Goal: Task Accomplishment & Management: Use online tool/utility

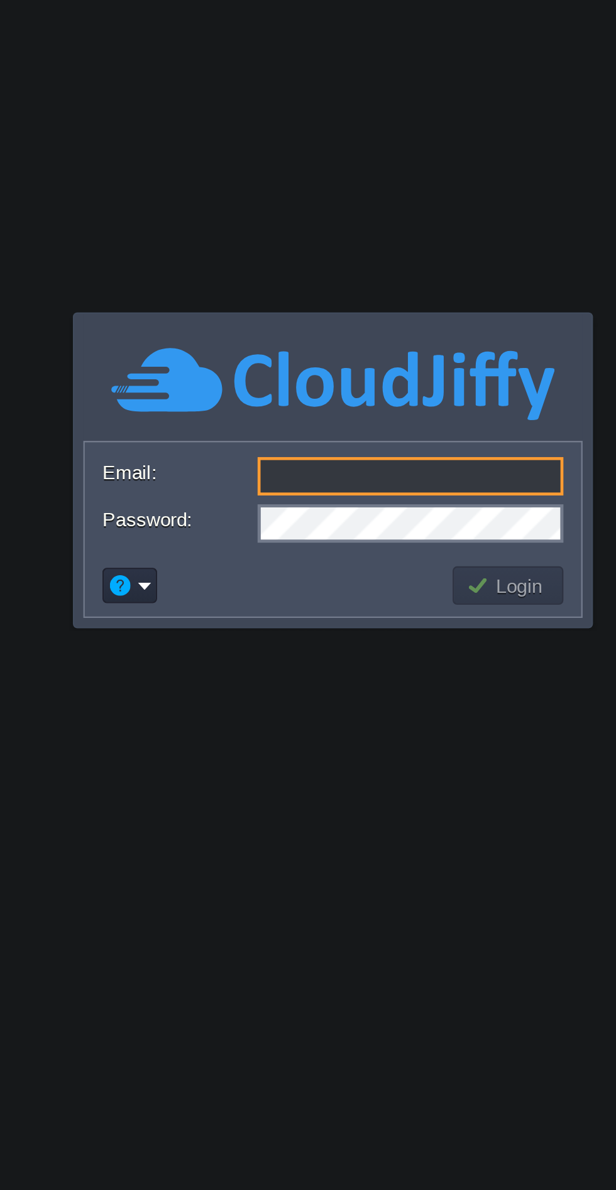
click at [293, 597] on input "Email:" at bounding box center [341, 598] width 130 height 16
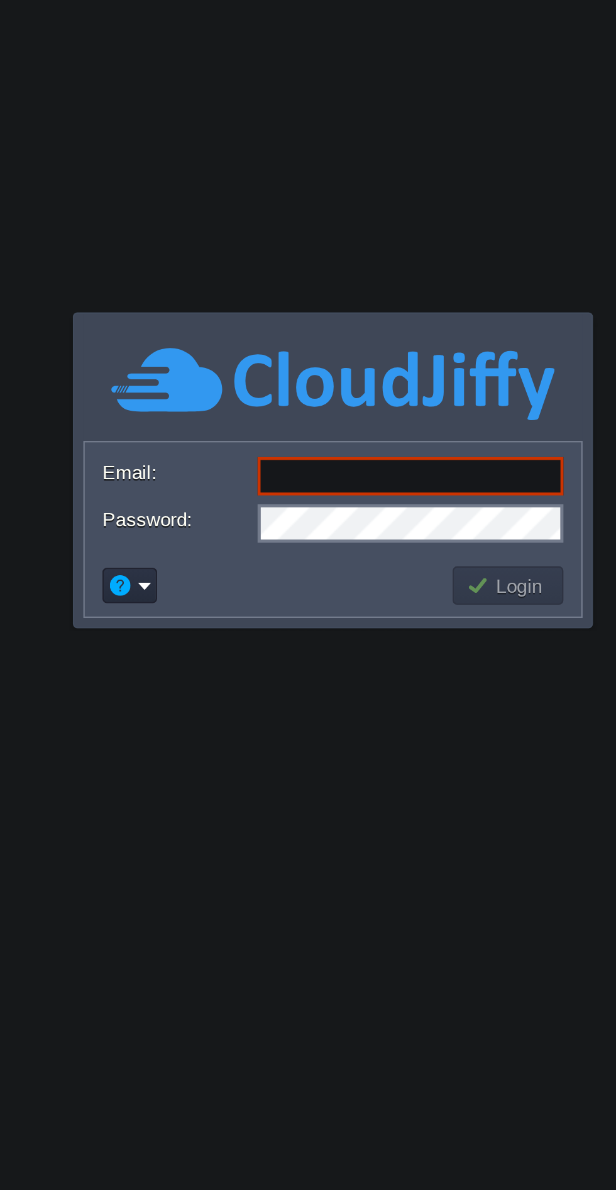
type input "[EMAIL_ADDRESS][DOMAIN_NAME]"
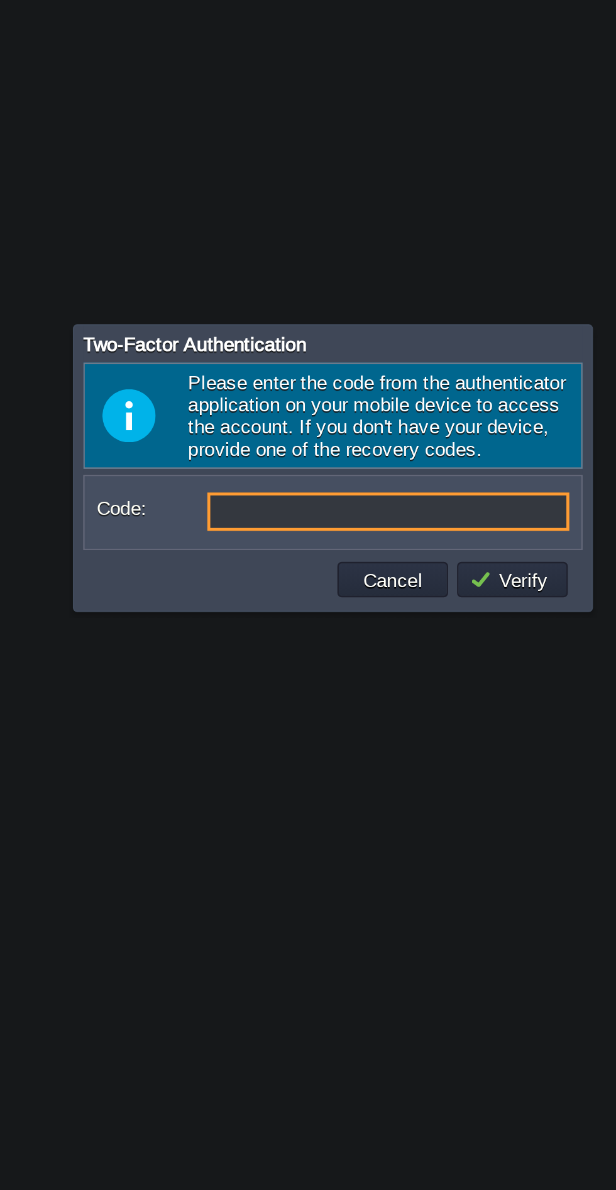
click at [271, 616] on input "Code:" at bounding box center [331, 613] width 154 height 16
type input "195303"
click at [382, 644] on button "Verify" at bounding box center [385, 641] width 38 height 11
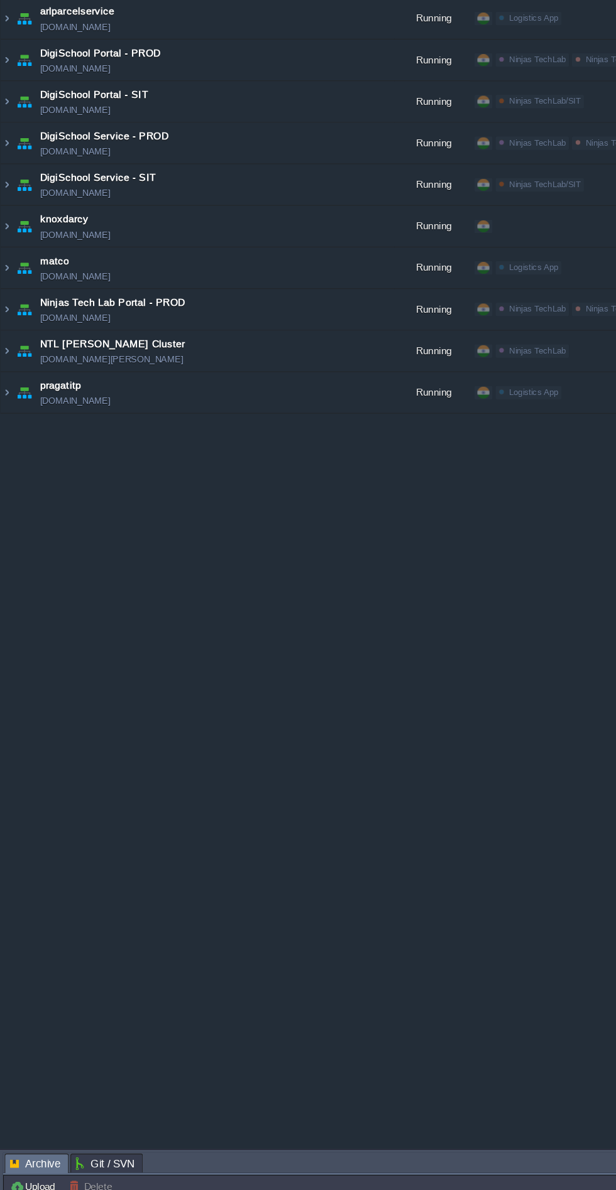
click at [37, 380] on span "pragatitp" at bounding box center [50, 380] width 34 height 13
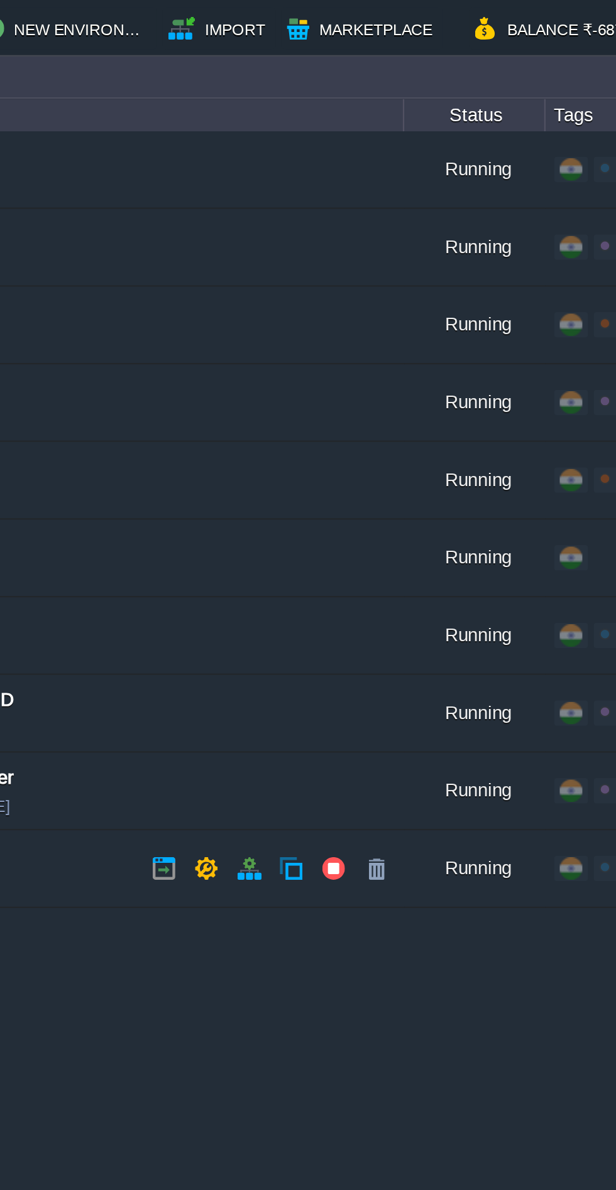
scroll to position [0, 65]
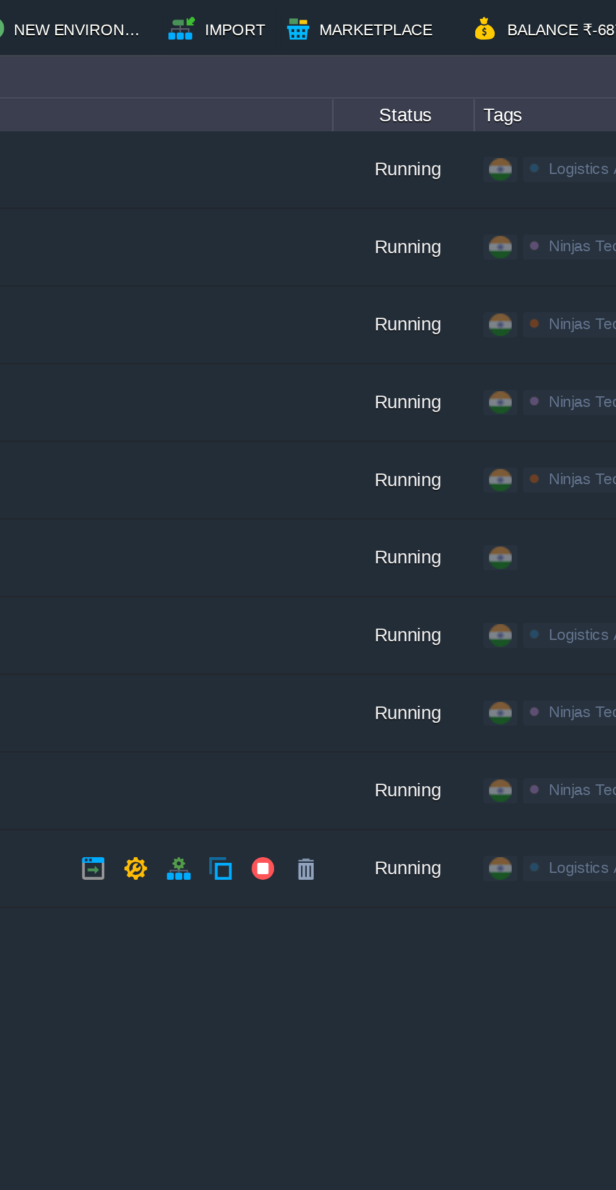
click at [232, 389] on button "button" at bounding box center [230, 386] width 11 height 11
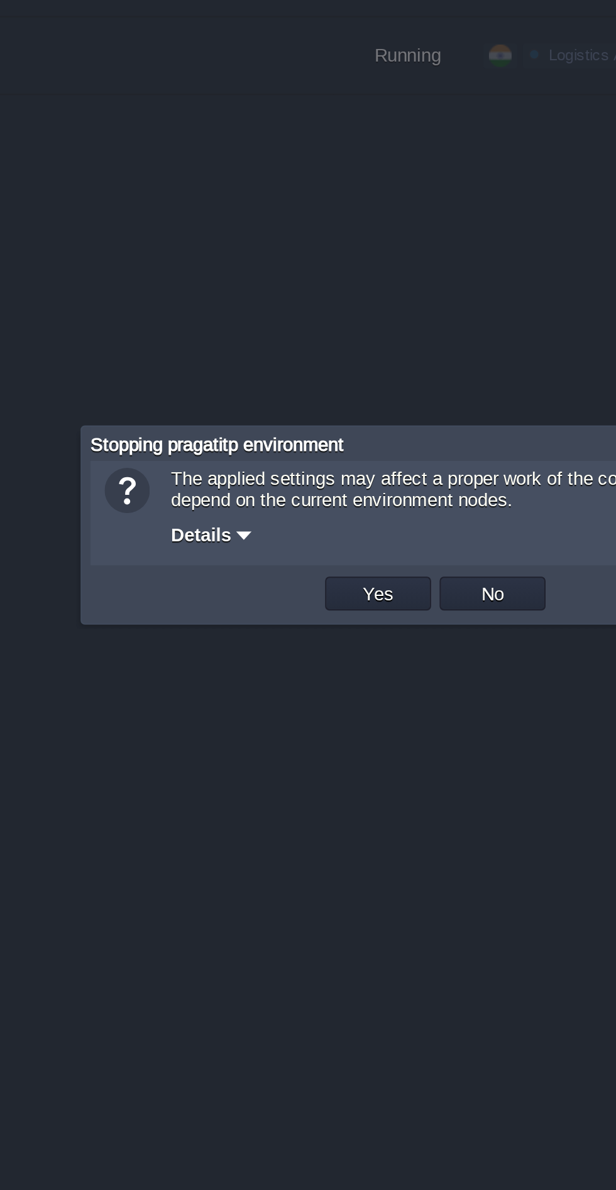
click at [281, 627] on button "Yes" at bounding box center [282, 625] width 21 height 11
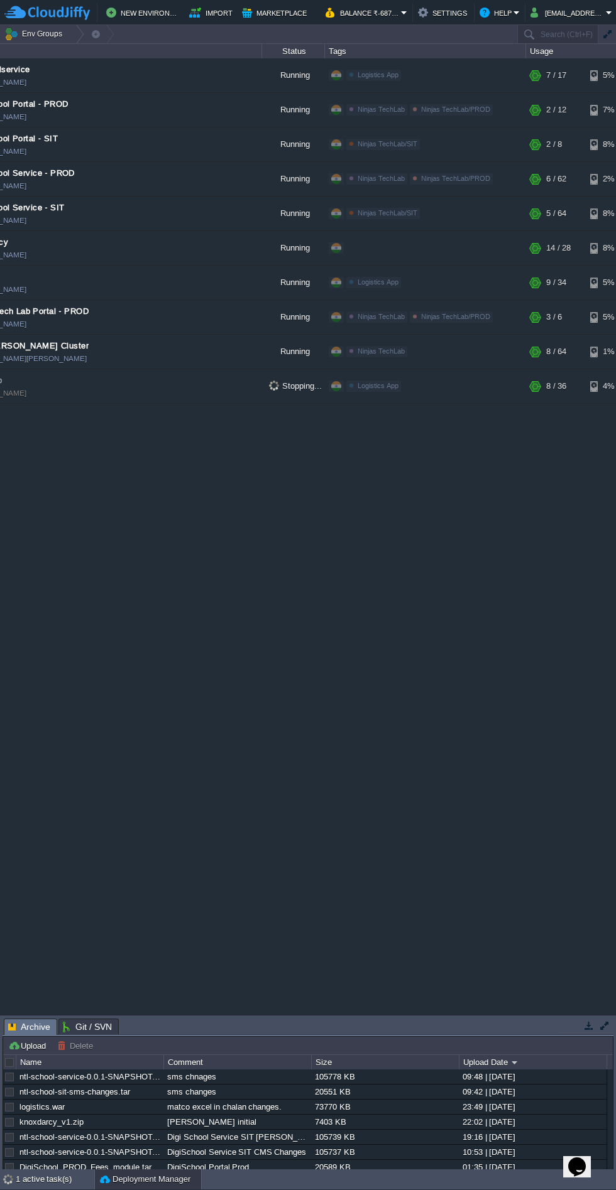
scroll to position [0, 0]
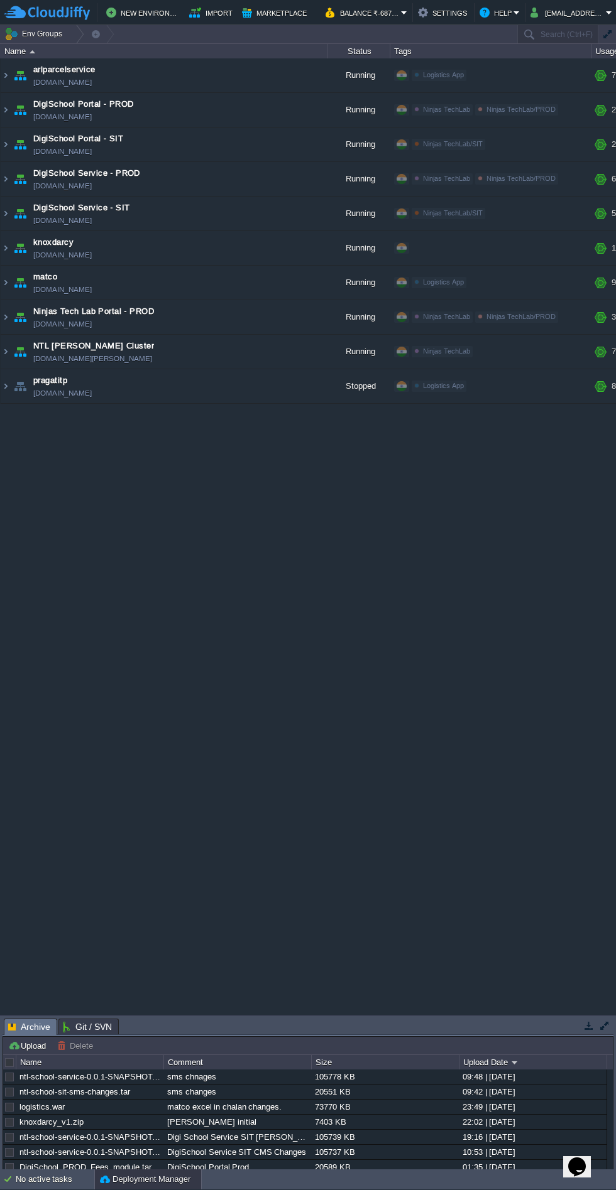
click at [87, 391] on link "[DOMAIN_NAME]" at bounding box center [62, 393] width 58 height 13
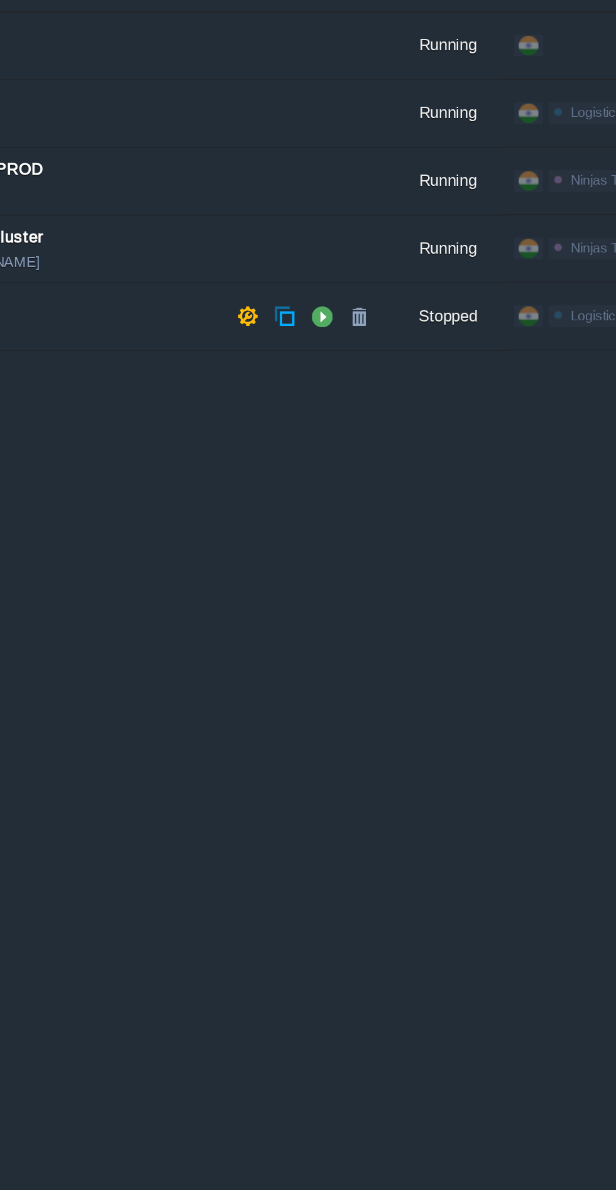
click at [290, 386] on button "button" at bounding box center [292, 386] width 11 height 11
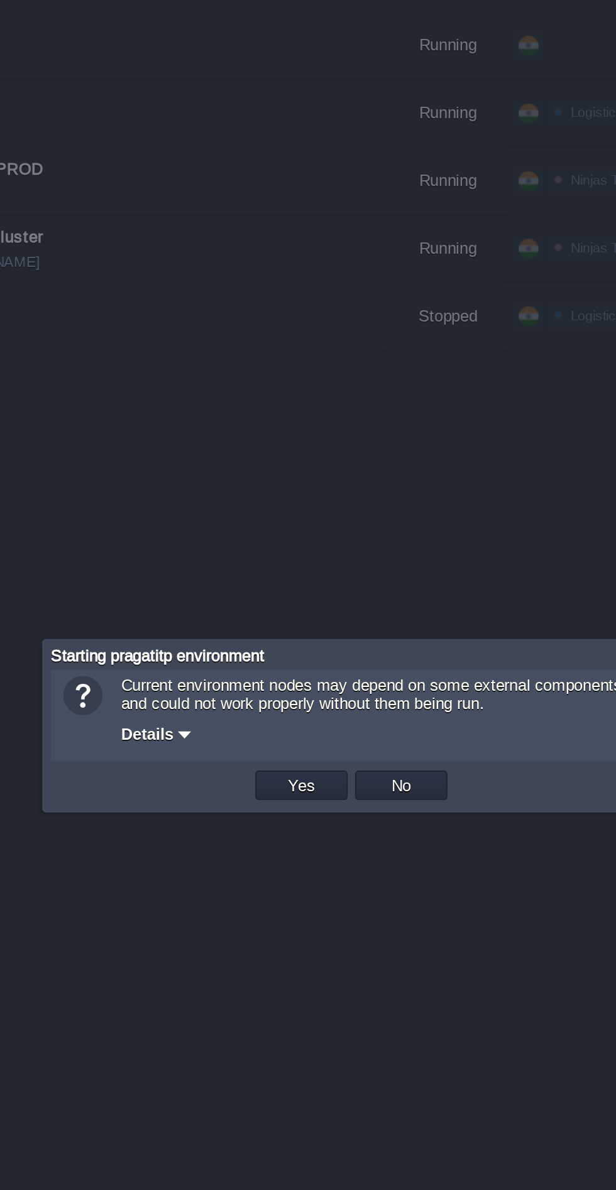
click at [284, 629] on button "Yes" at bounding box center [282, 625] width 21 height 11
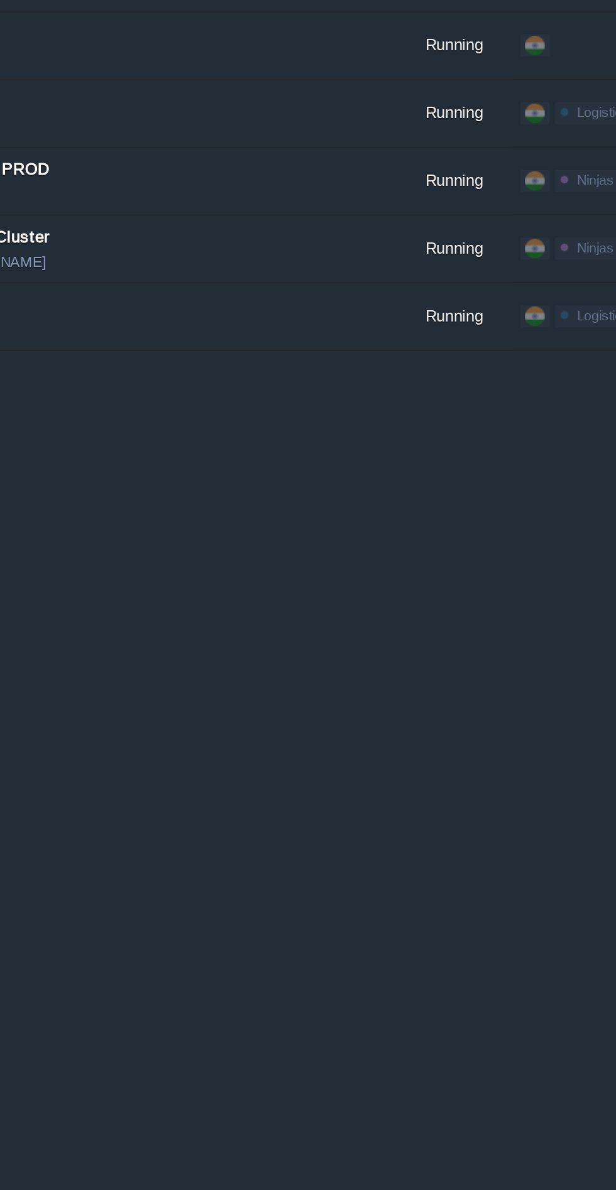
scroll to position [0, 0]
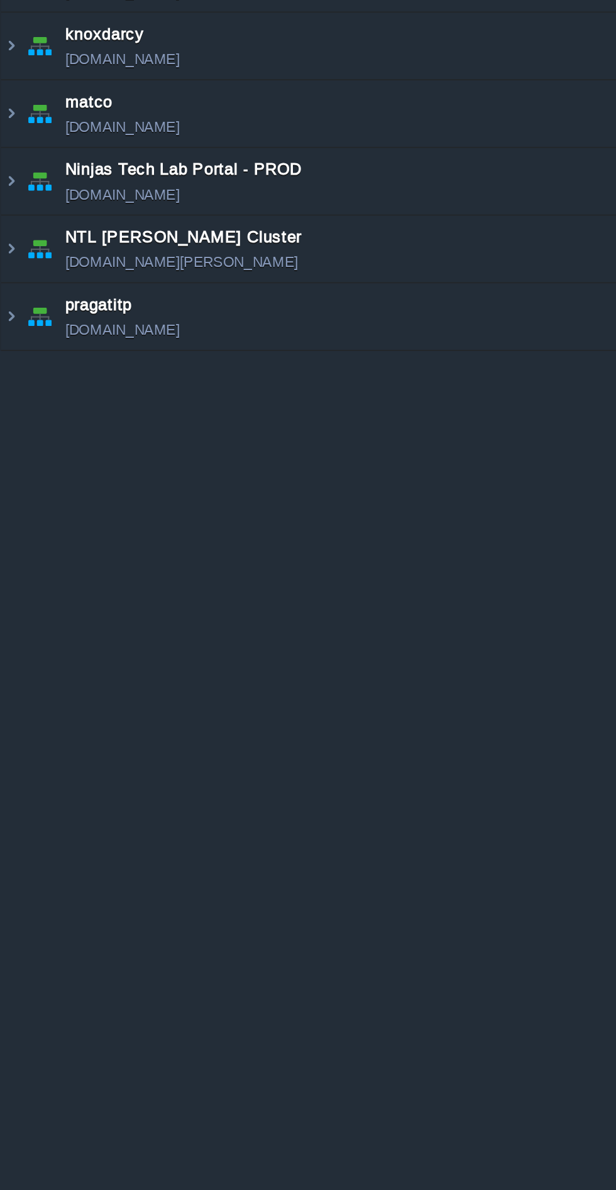
click at [96, 376] on td "pragatitp [DOMAIN_NAME]" at bounding box center [164, 386] width 327 height 35
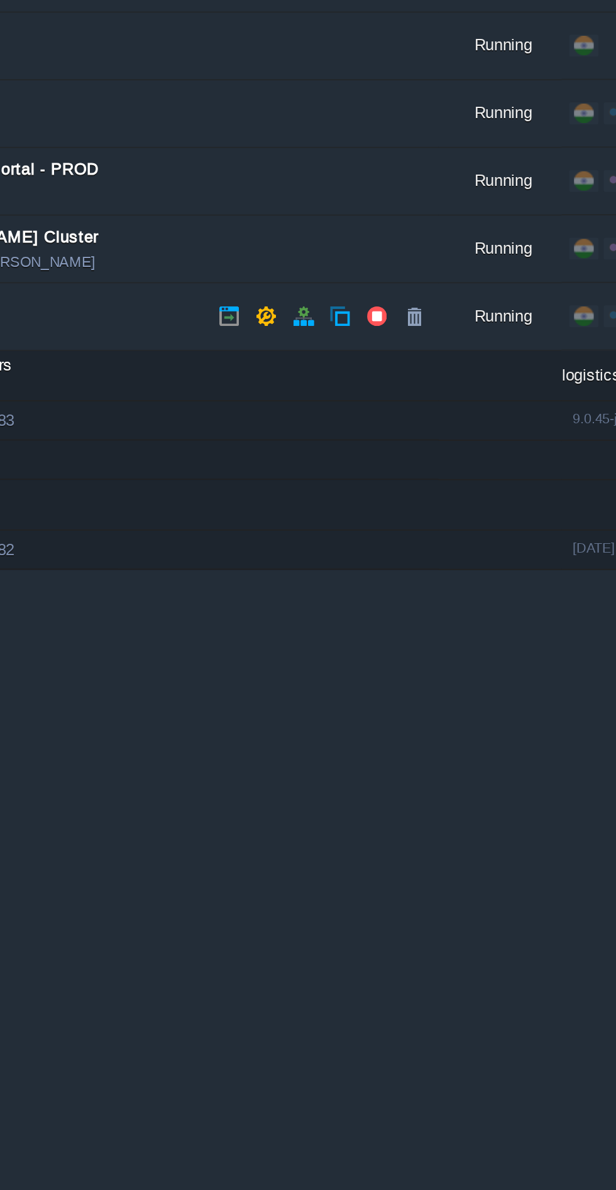
scroll to position [0, 104]
click at [153, 382] on button "button" at bounding box center [154, 386] width 11 height 11
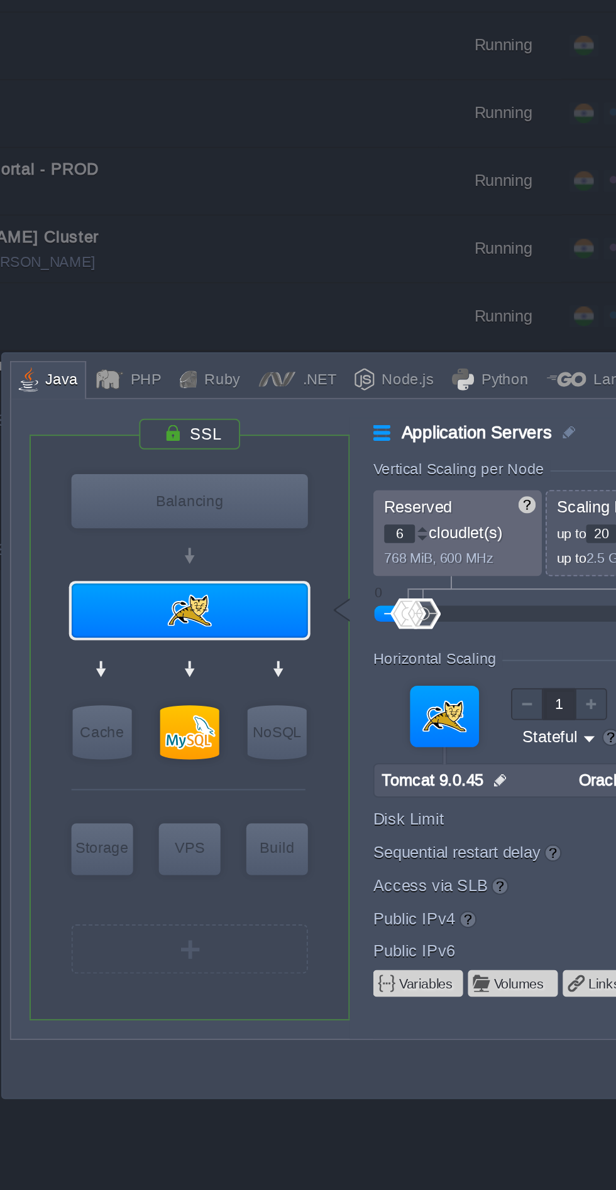
click at [101, 438] on div at bounding box center [96, 438] width 53 height 0
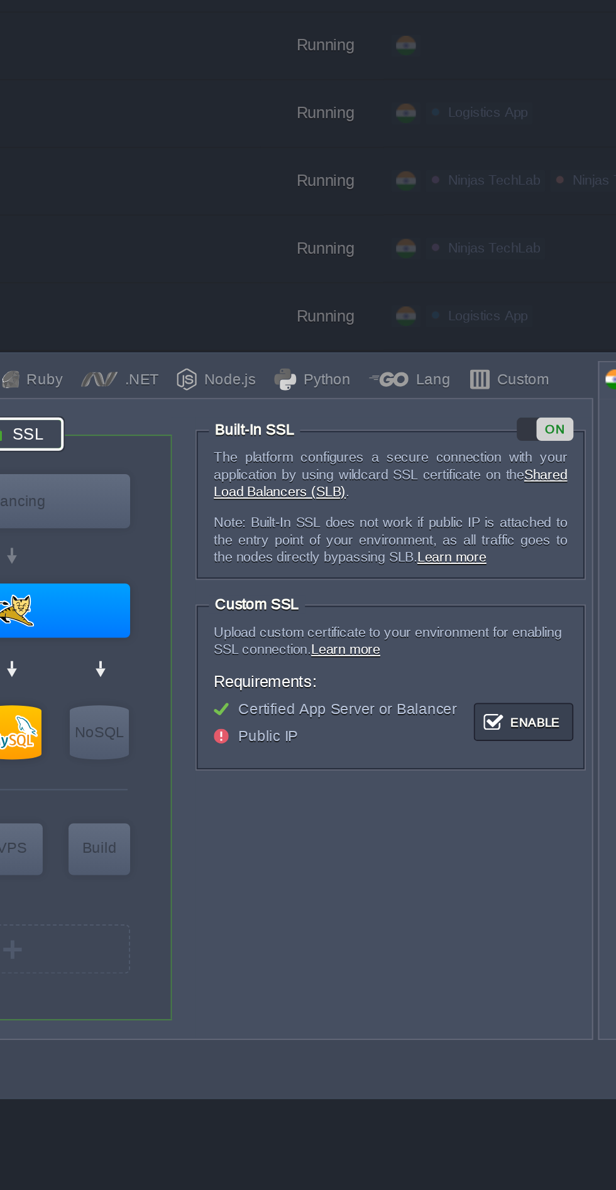
click at [367, 443] on div "ON" at bounding box center [373, 444] width 19 height 12
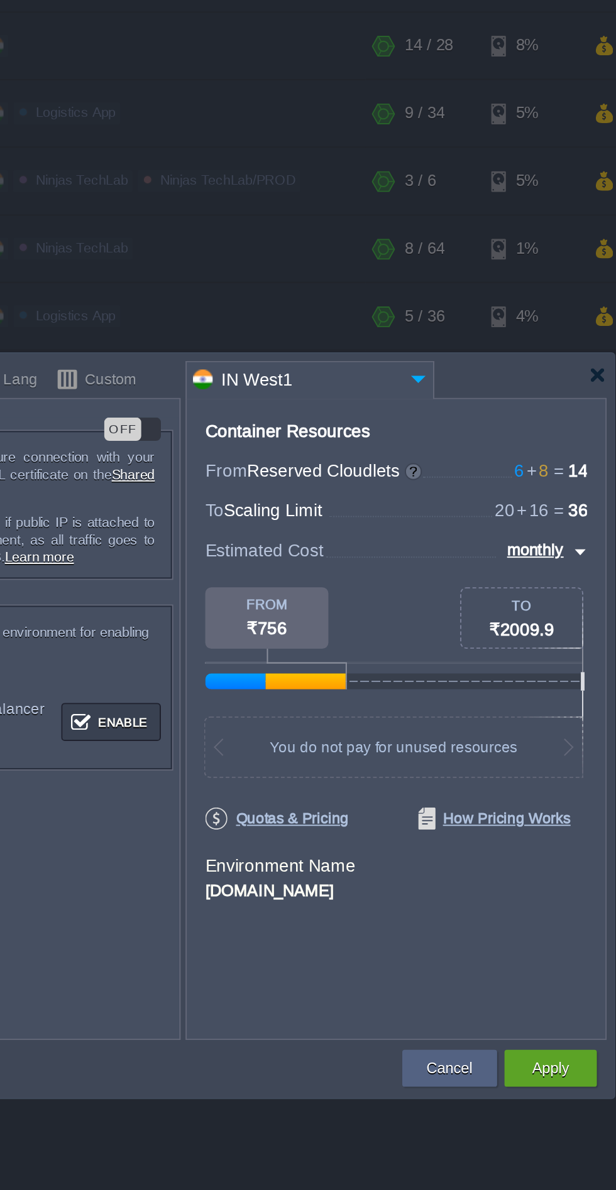
click at [585, 772] on button "Apply" at bounding box center [581, 770] width 19 height 13
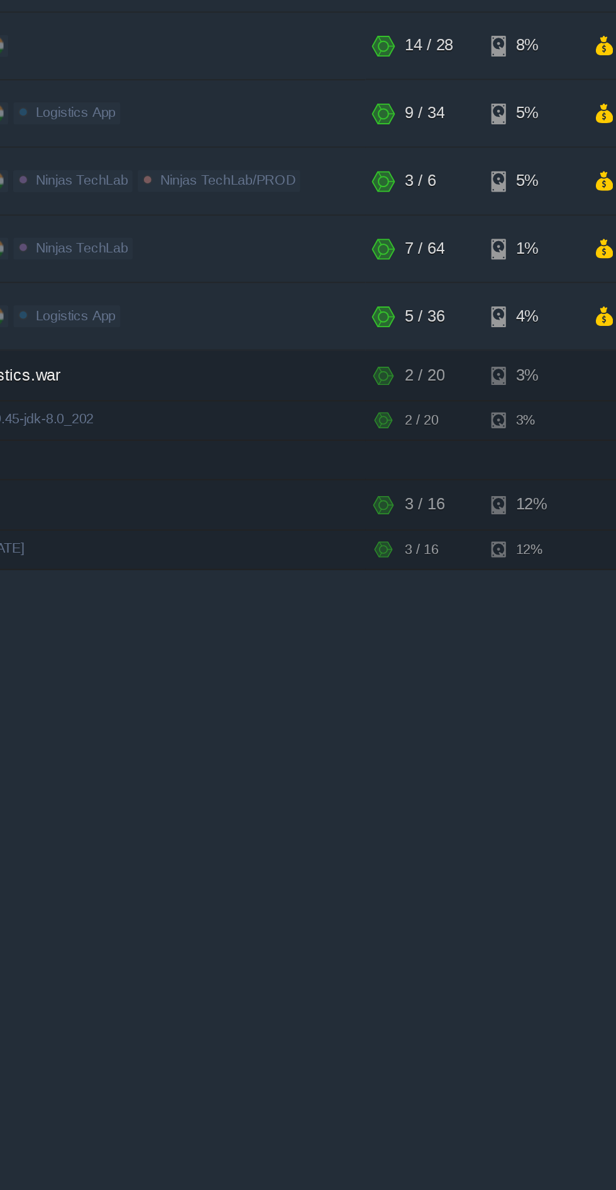
scroll to position [0, 0]
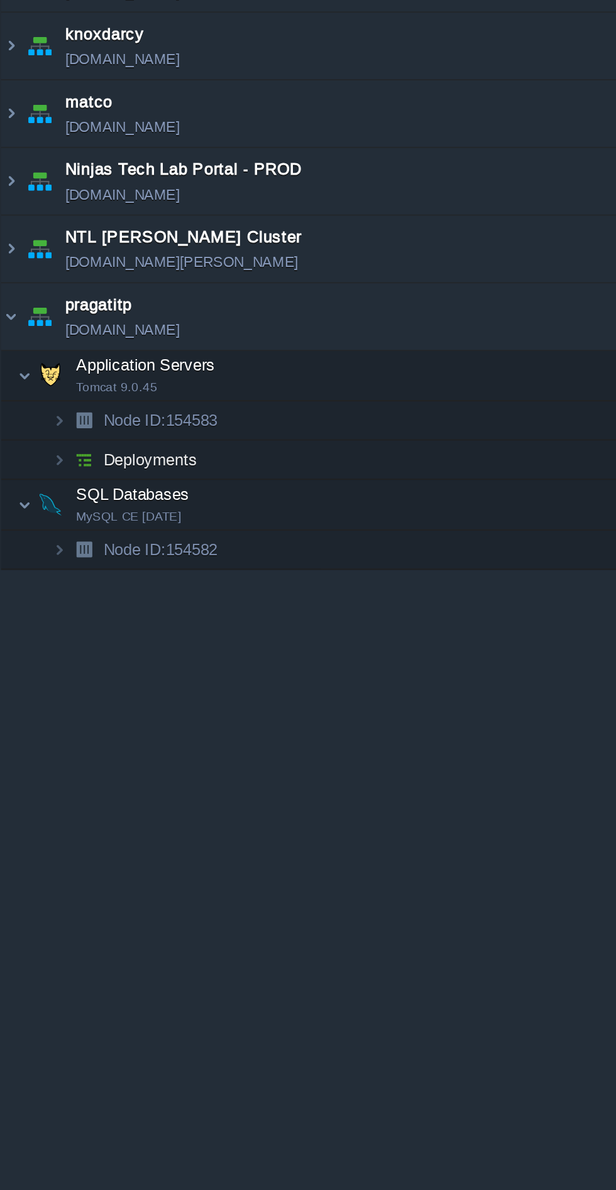
click at [163, 386] on td "pragatitp [DOMAIN_NAME]" at bounding box center [164, 386] width 327 height 35
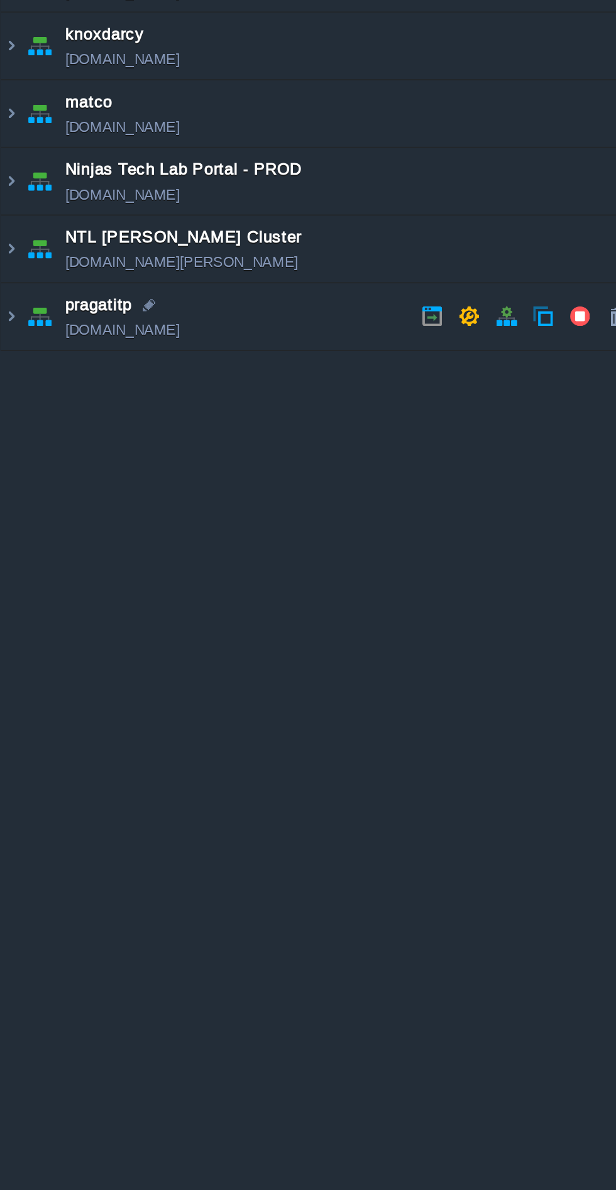
click at [131, 380] on td "pragatitp [DOMAIN_NAME]" at bounding box center [164, 386] width 327 height 35
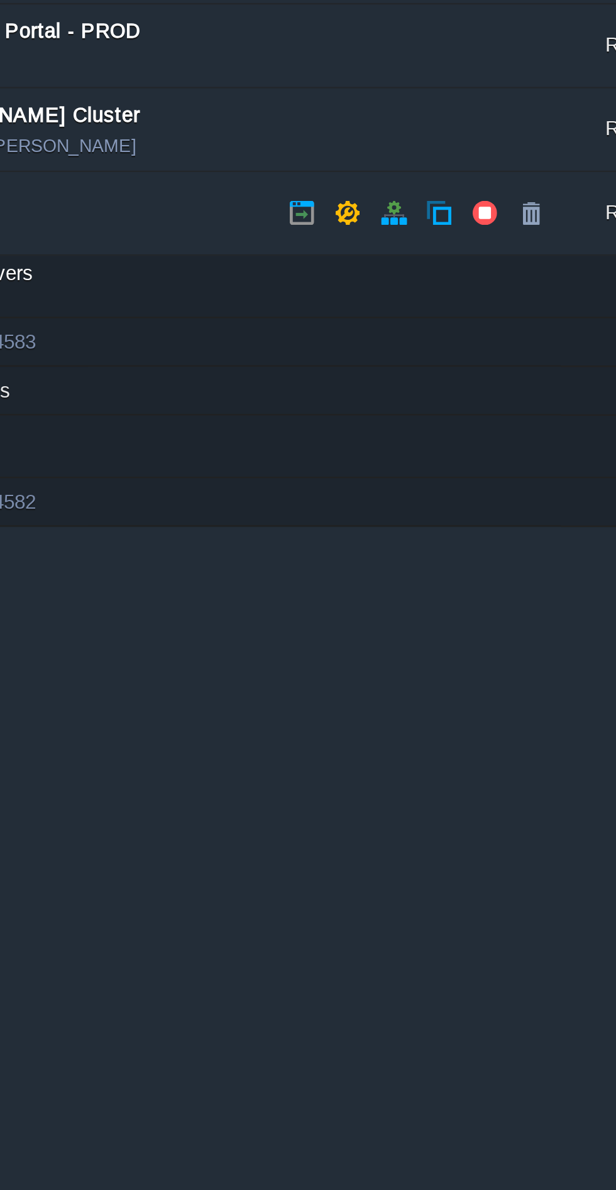
scroll to position [0, 65]
click at [194, 384] on button "button" at bounding box center [192, 386] width 11 height 11
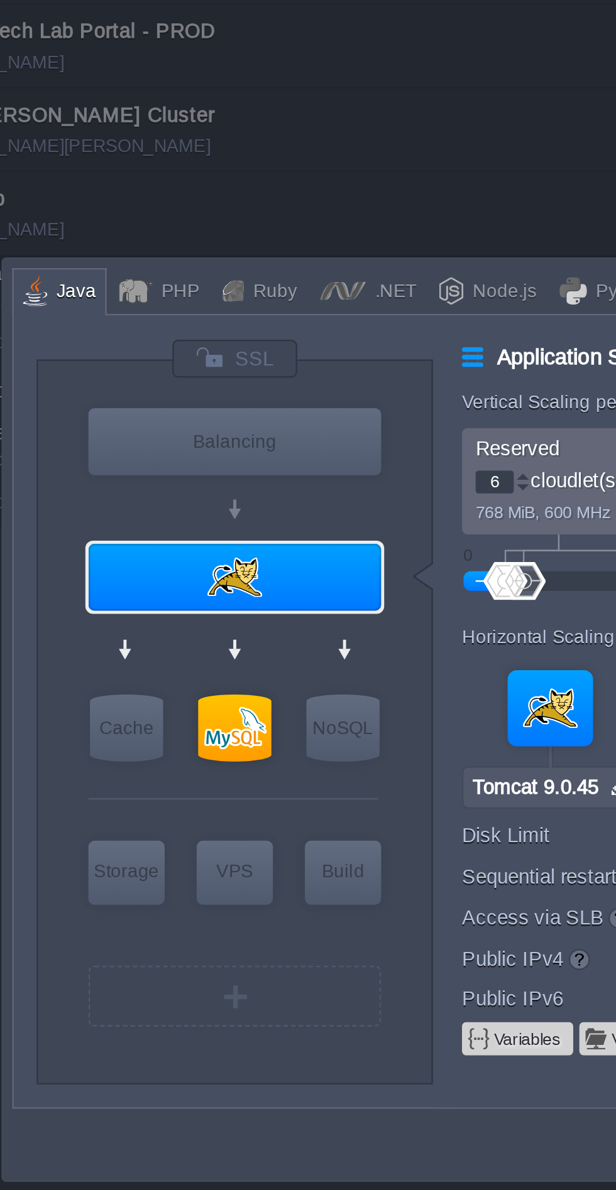
click at [101, 438] on div at bounding box center [96, 438] width 53 height 0
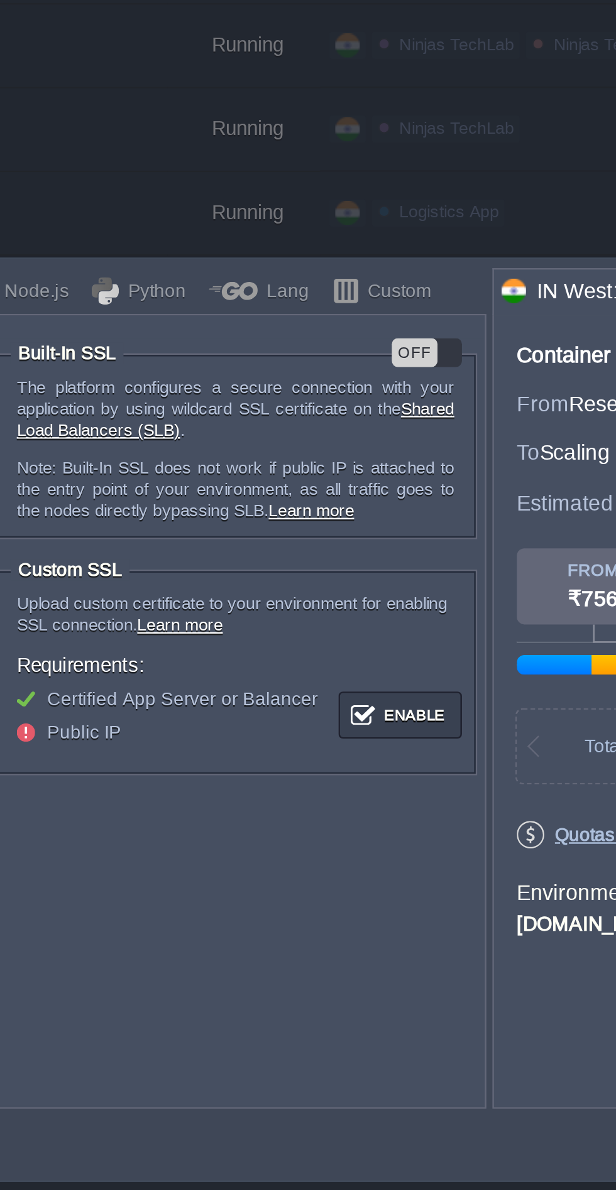
click at [362, 447] on div "OFF" at bounding box center [363, 444] width 19 height 12
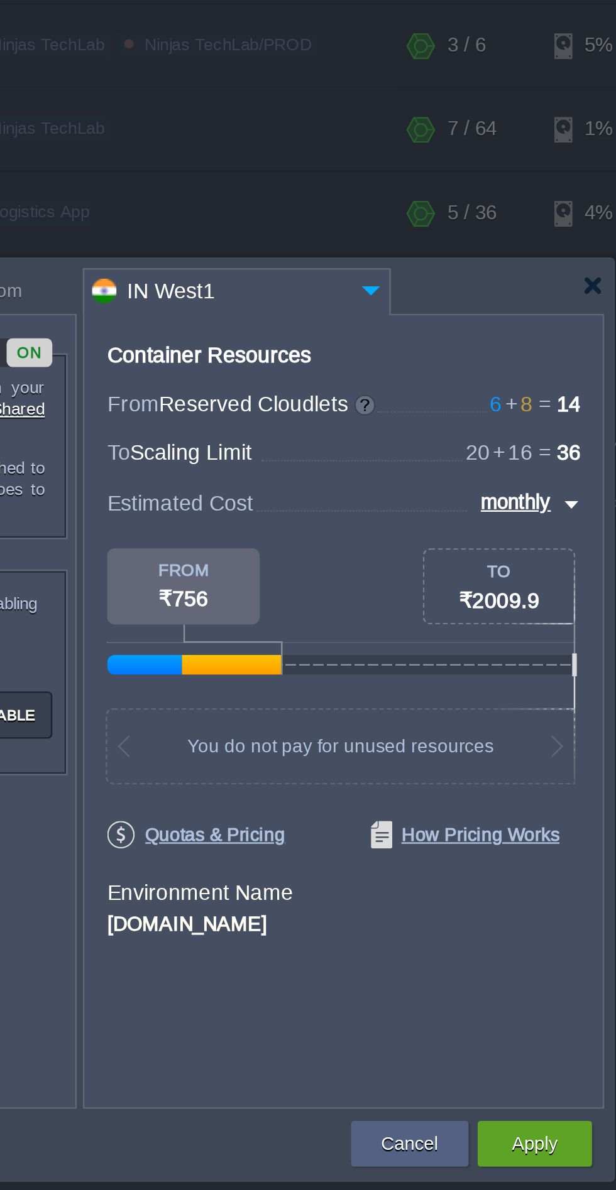
click at [585, 766] on button "Apply" at bounding box center [581, 770] width 19 height 13
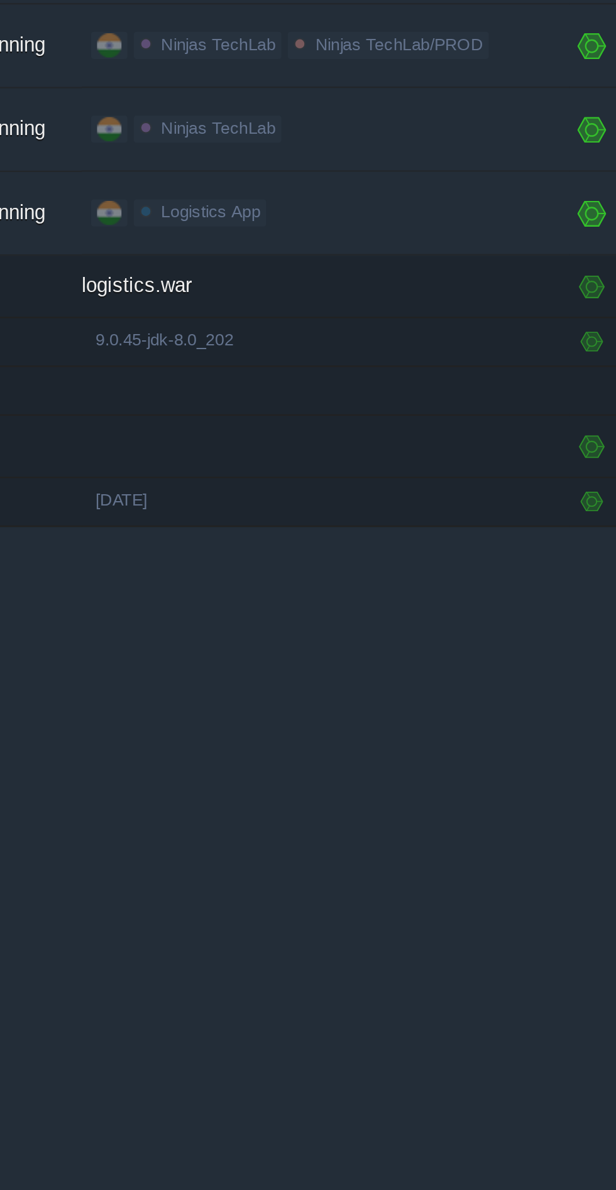
scroll to position [0, 0]
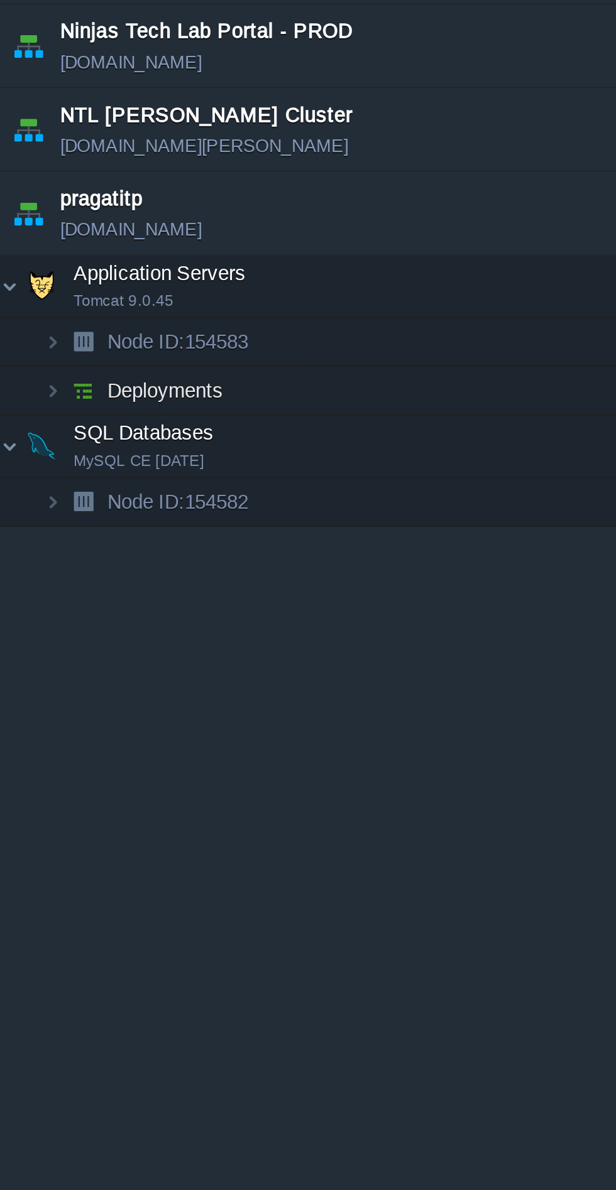
click at [127, 384] on td "pragatitp [DOMAIN_NAME]" at bounding box center [164, 386] width 327 height 35
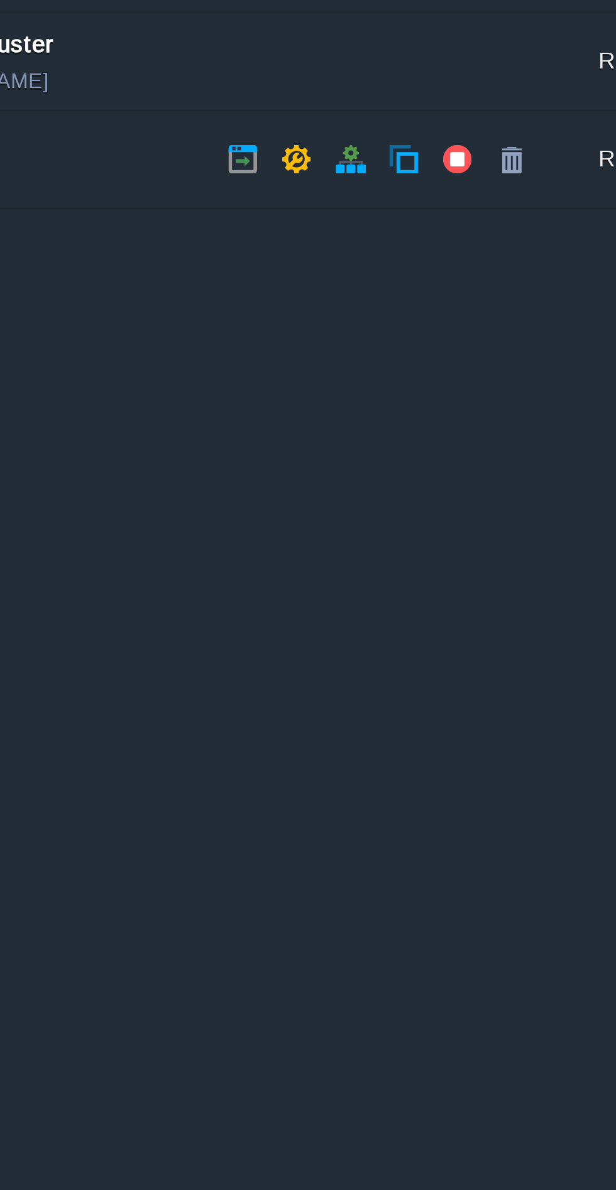
scroll to position [0, 110]
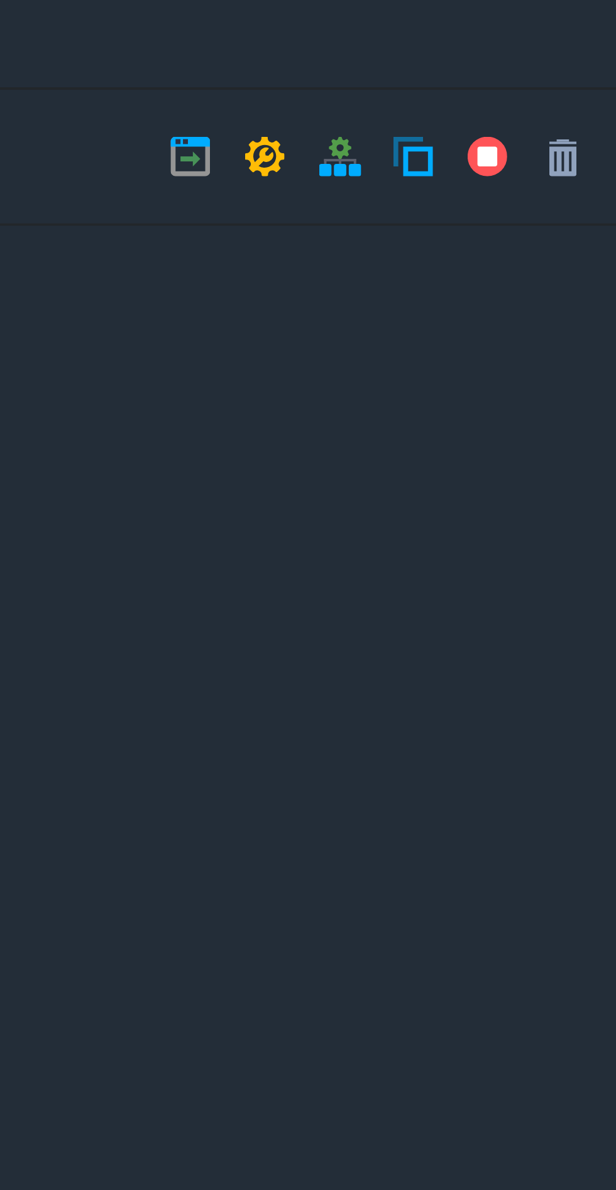
click at [167, 388] on button "button" at bounding box center [166, 386] width 11 height 11
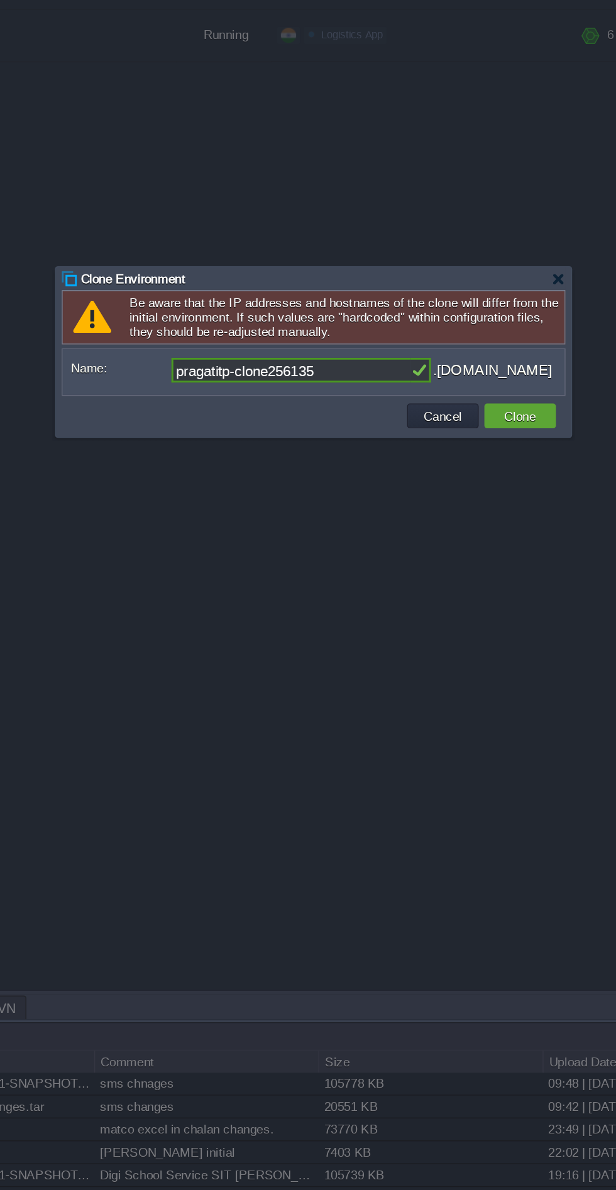
click at [320, 611] on input "pragatitp-clone256135" at bounding box center [292, 607] width 157 height 16
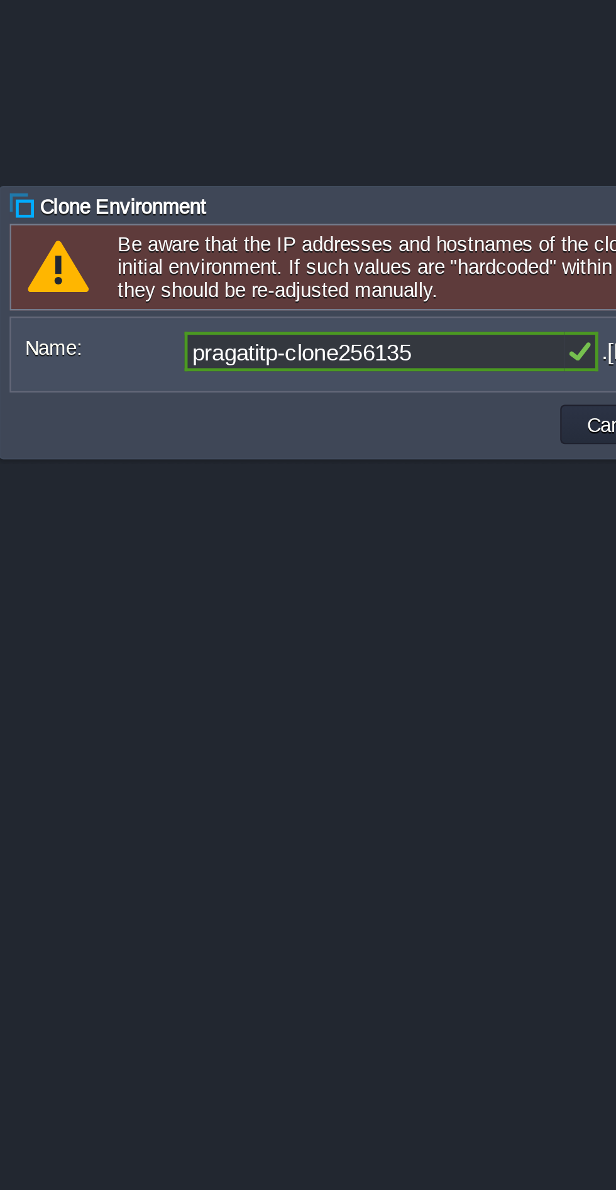
click at [326, 603] on input "pragatitp-clone256135" at bounding box center [292, 607] width 157 height 16
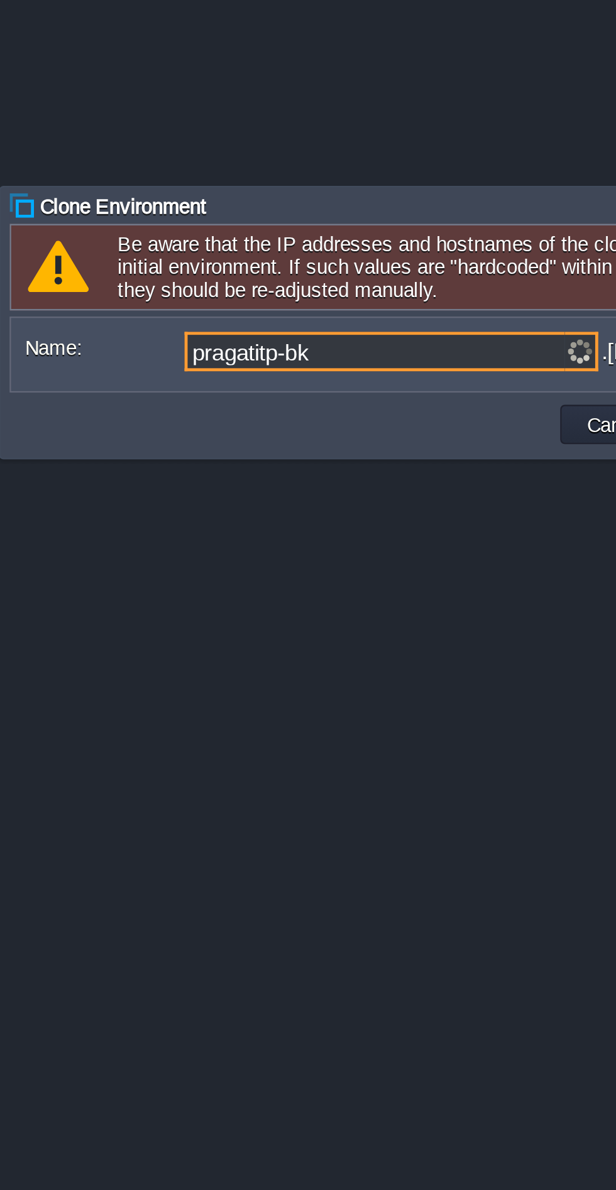
type input "pragatitp-bkp"
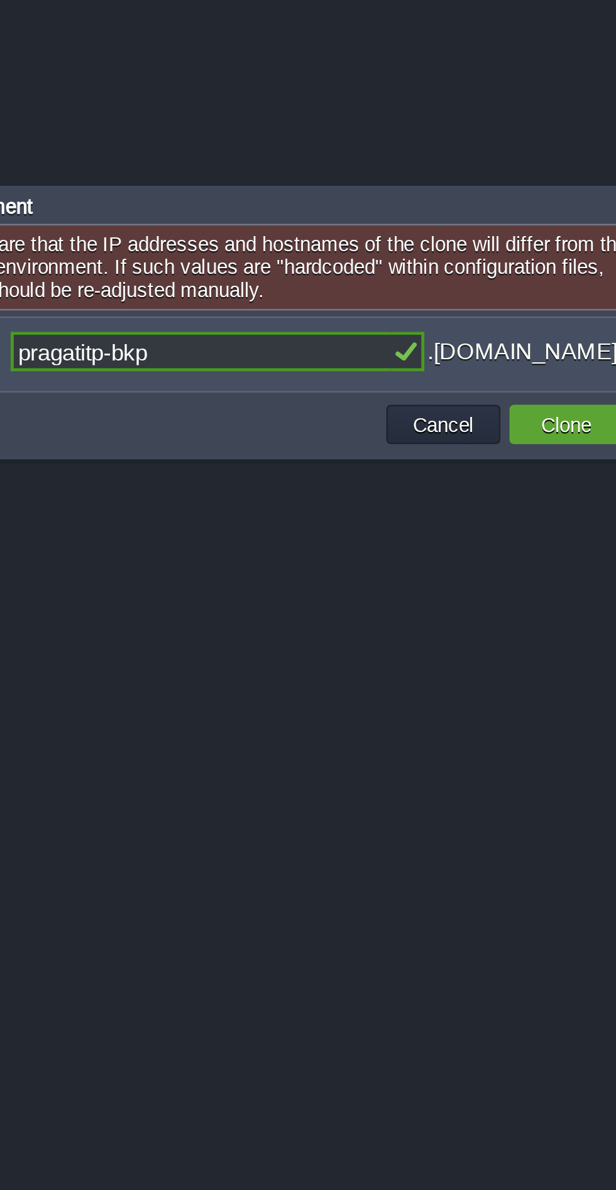
click at [442, 640] on button "Clone" at bounding box center [444, 636] width 28 height 11
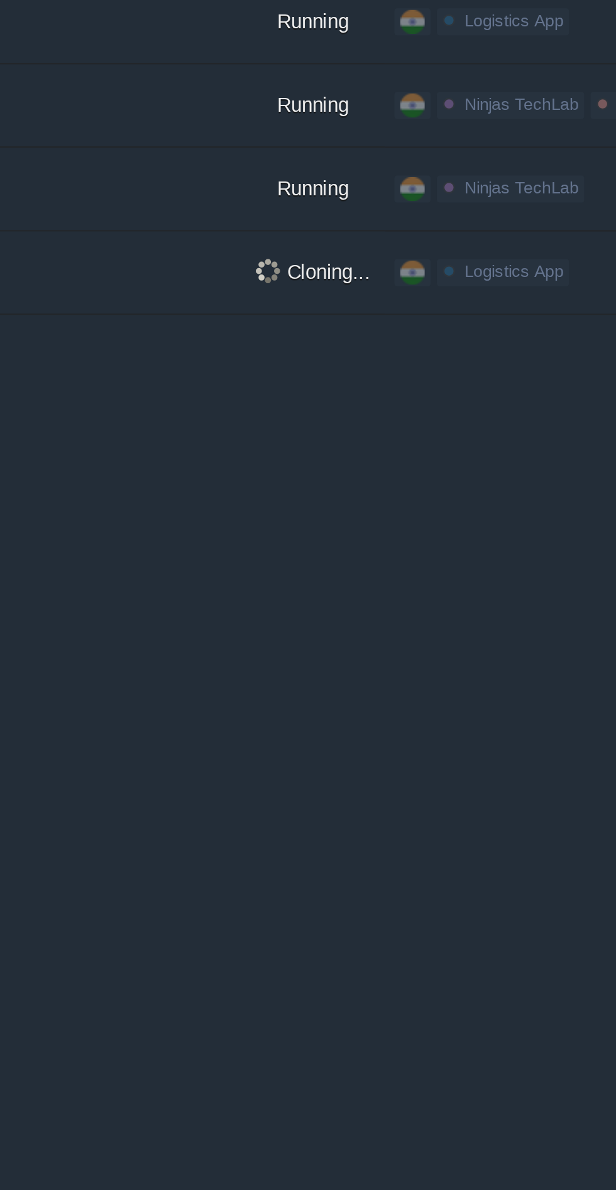
scroll to position [0, 0]
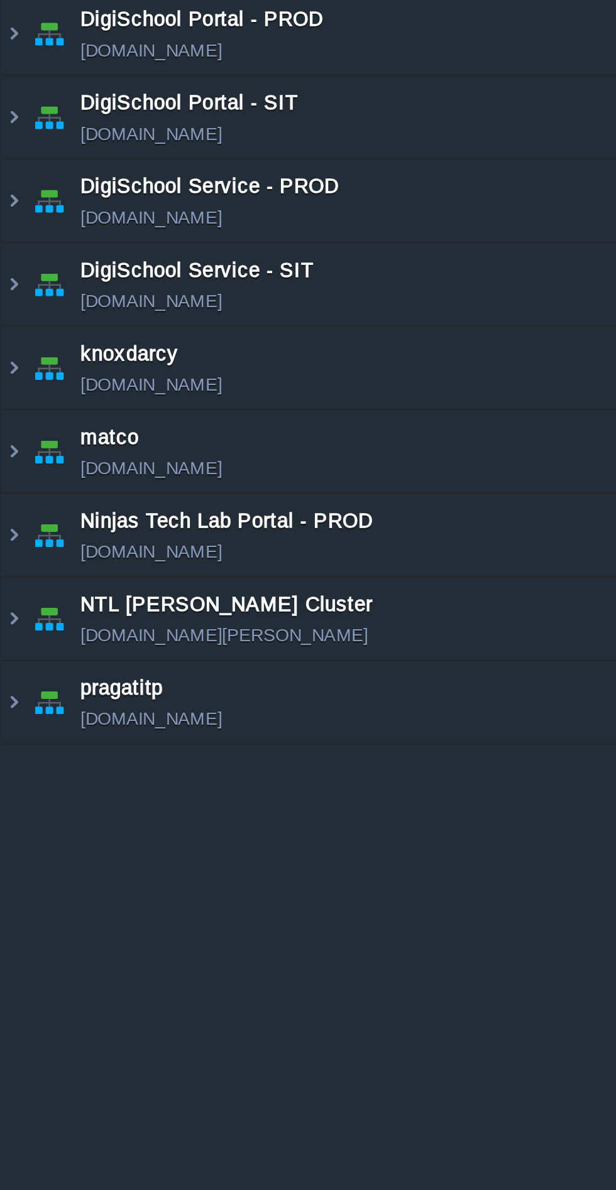
click at [55, 378] on span "pragatitp" at bounding box center [50, 380] width 34 height 13
click at [9, 386] on img at bounding box center [6, 386] width 10 height 34
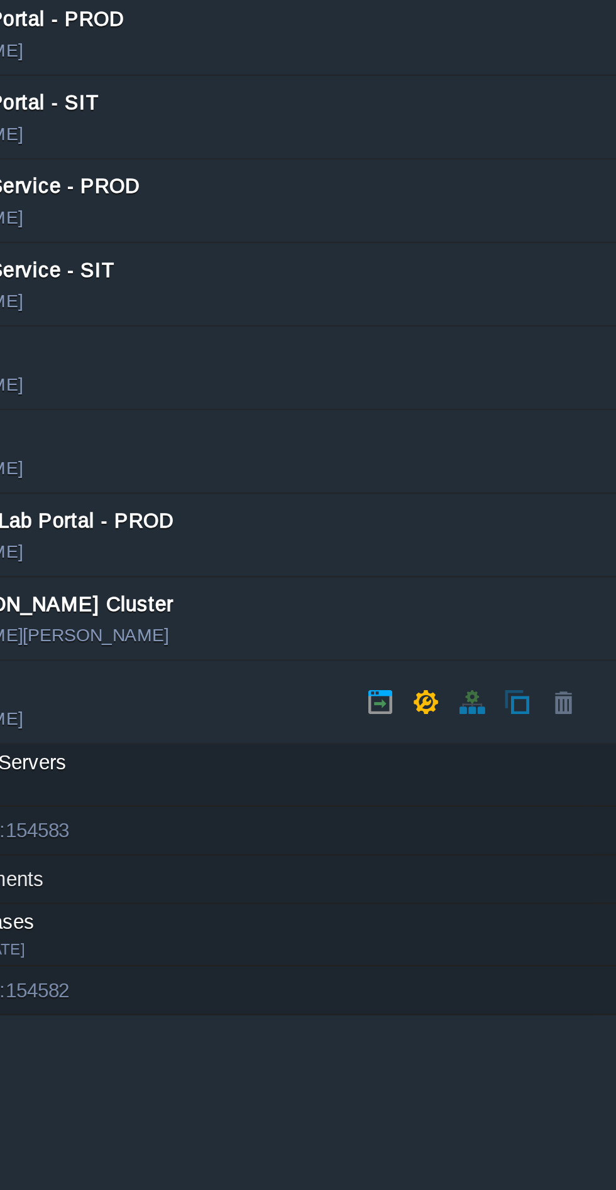
scroll to position [0, 91]
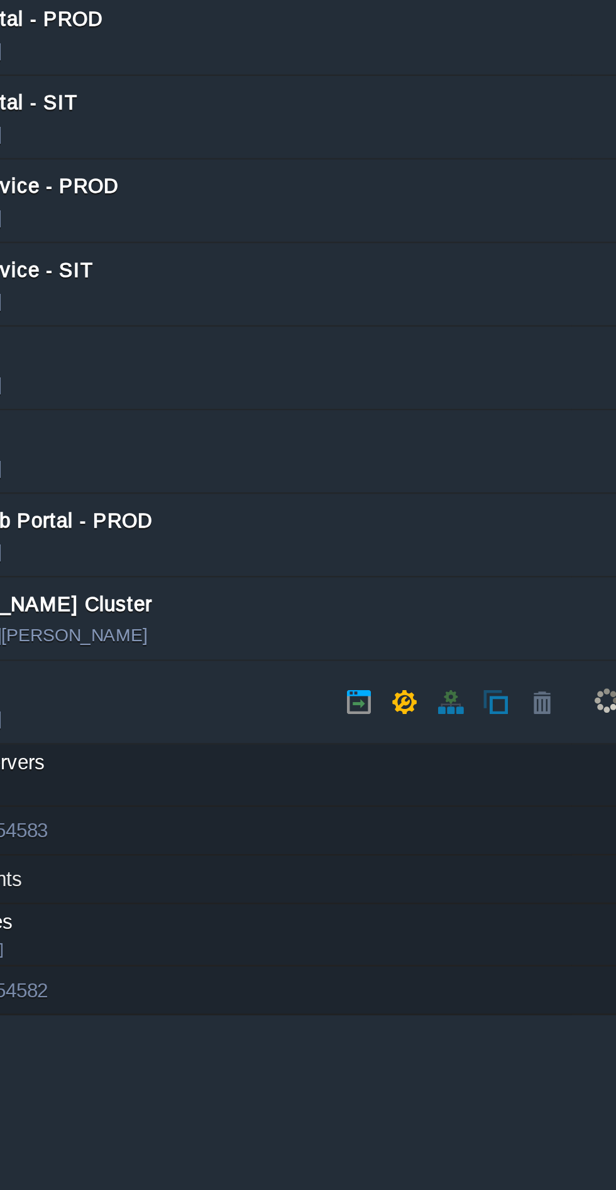
click at [186, 386] on button "button" at bounding box center [185, 386] width 11 height 11
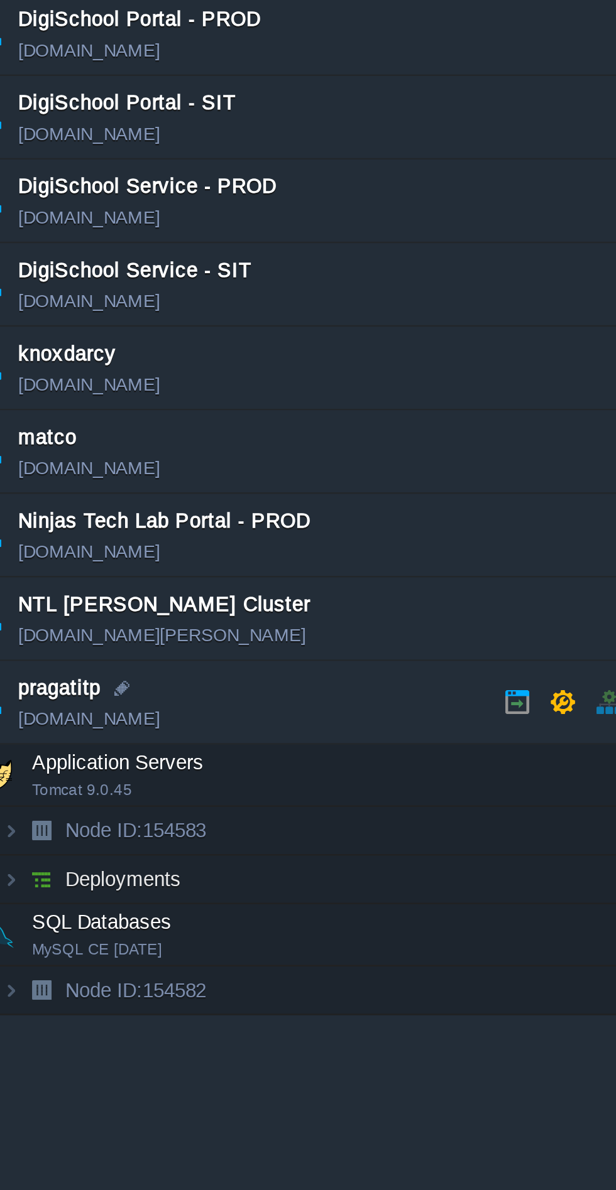
scroll to position [0, 25]
click at [230, 389] on button "button" at bounding box center [232, 386] width 11 height 11
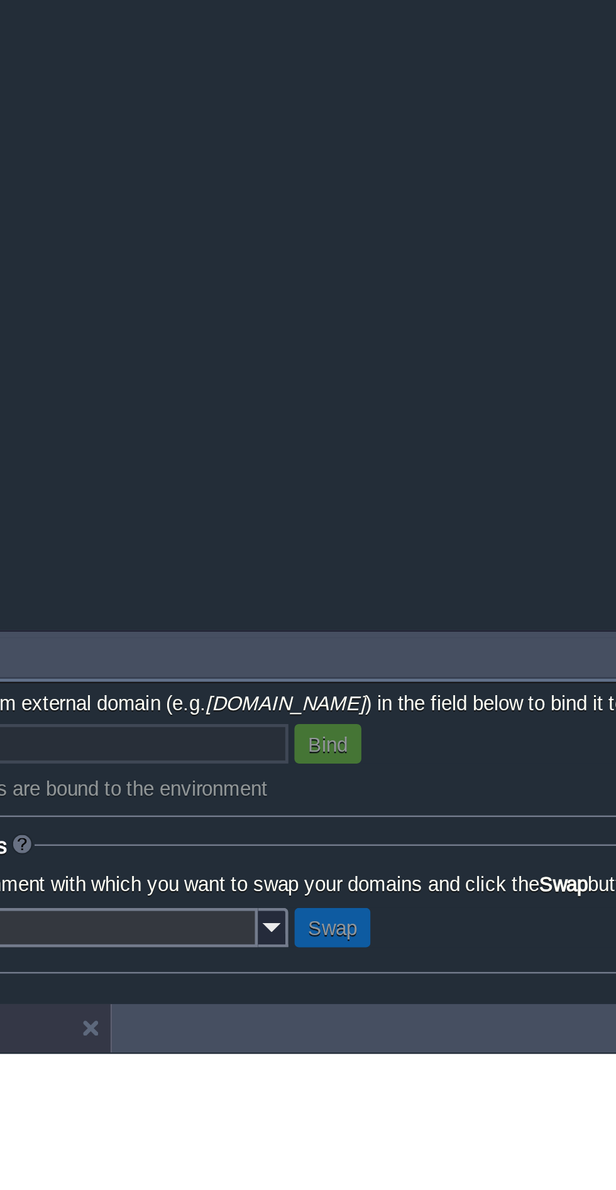
scroll to position [204, 0]
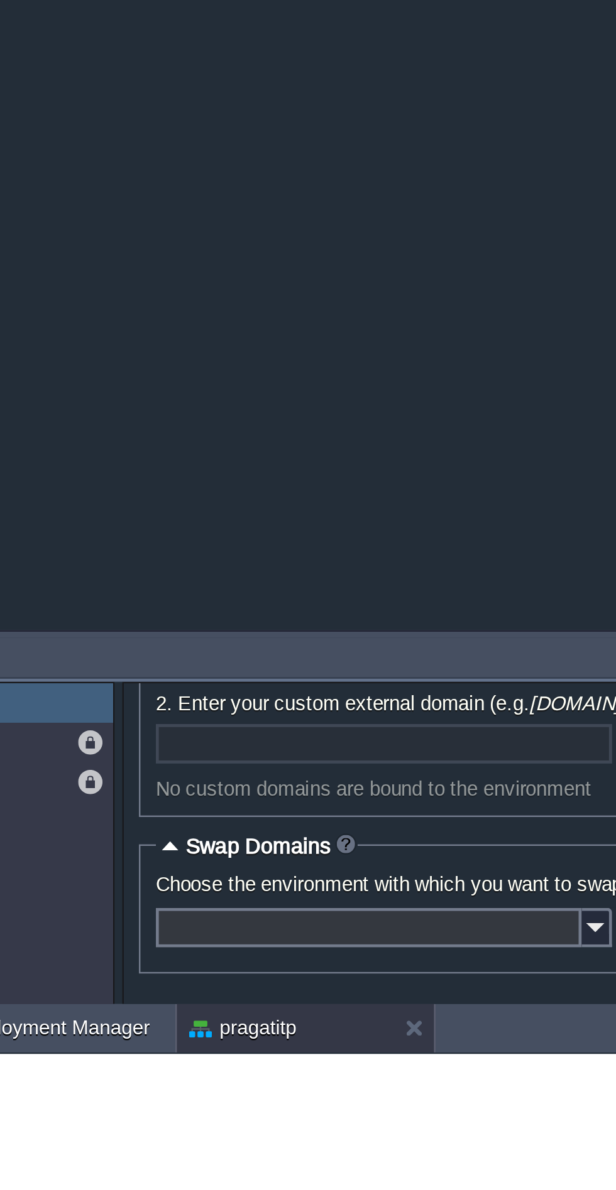
click at [296, 1034] on input "[DOMAIN_NAME]" at bounding box center [302, 1026] width 219 height 16
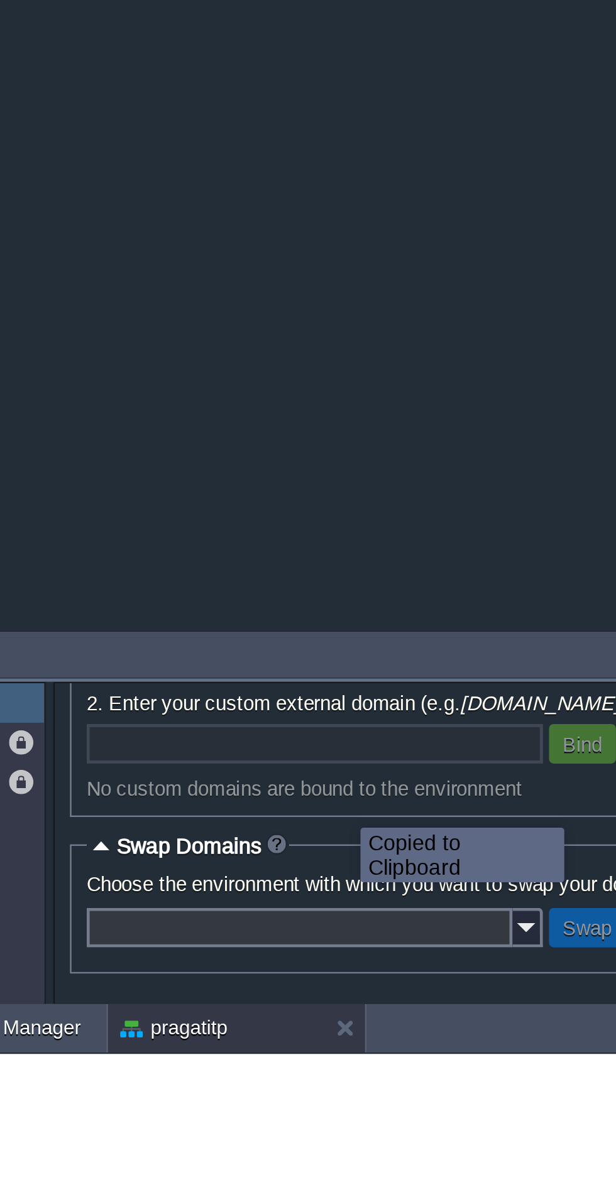
click at [301, 1050] on label "2. Enter your custom external domain (e.g. [DOMAIN_NAME] ) in the field below t…" at bounding box center [394, 1045] width 402 height 9
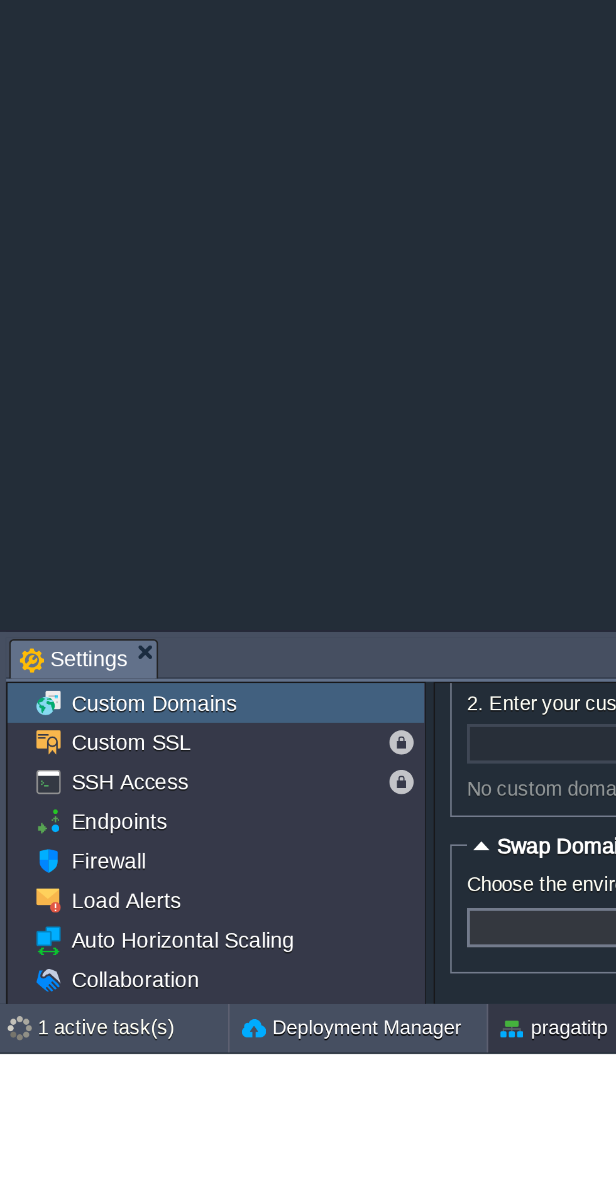
click at [100, 1058] on div "Custom SSL" at bounding box center [89, 1061] width 172 height 16
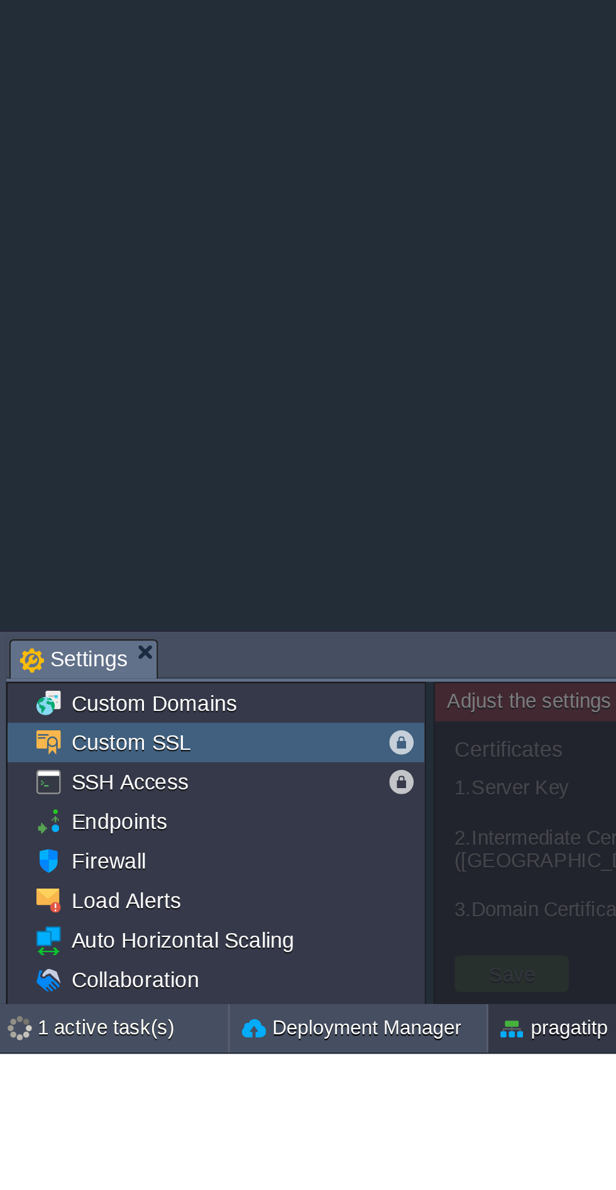
click at [109, 1073] on div "SSH Access" at bounding box center [89, 1078] width 172 height 16
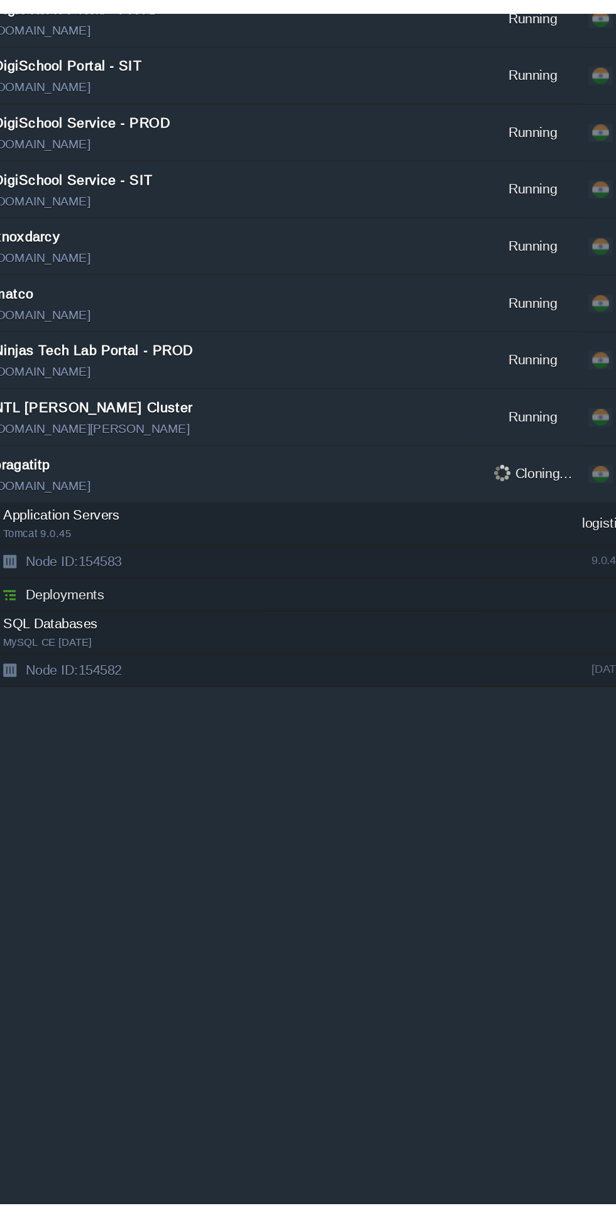
scroll to position [0, 0]
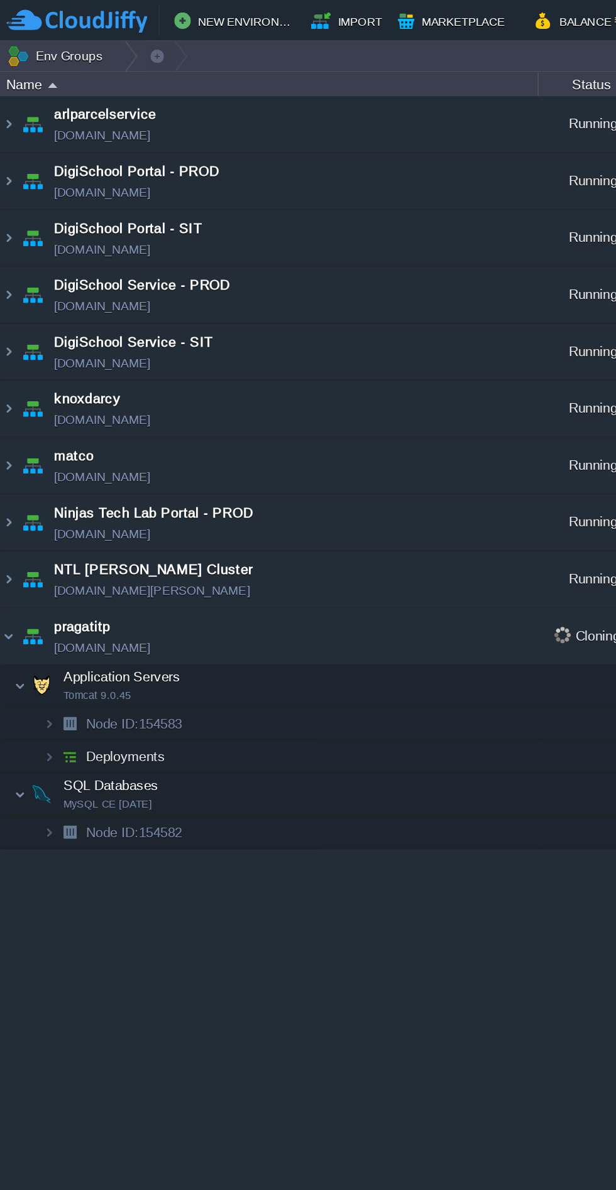
click at [124, 353] on link "[DOMAIN_NAME][PERSON_NAME]" at bounding box center [92, 358] width 119 height 13
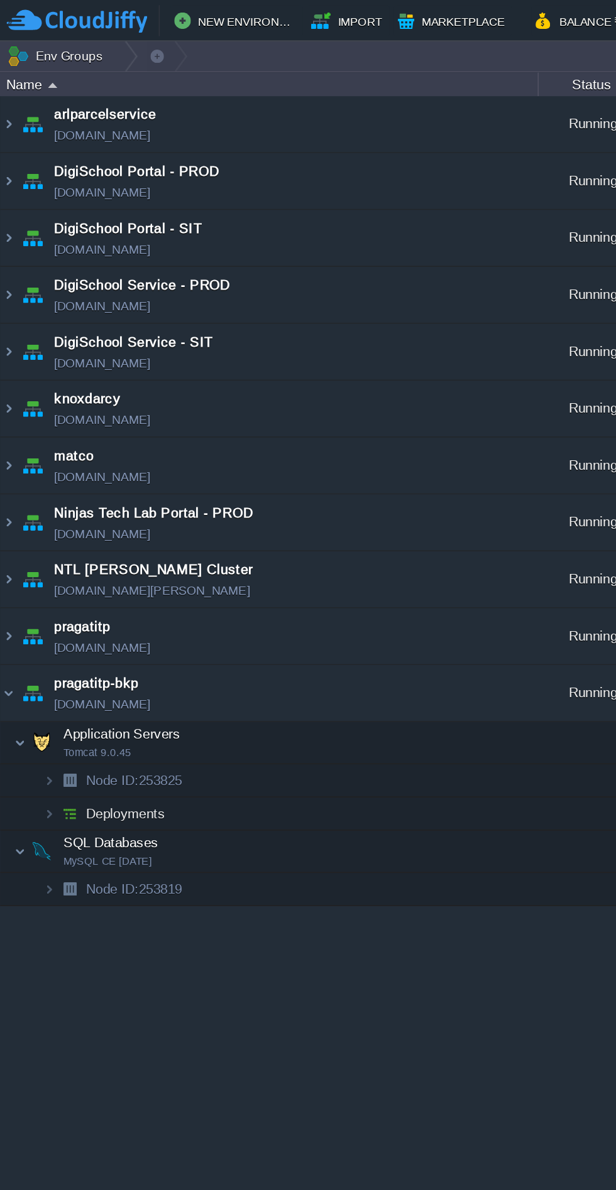
click at [162, 420] on td "pragatitp-bkp [DOMAIN_NAME]" at bounding box center [164, 421] width 327 height 35
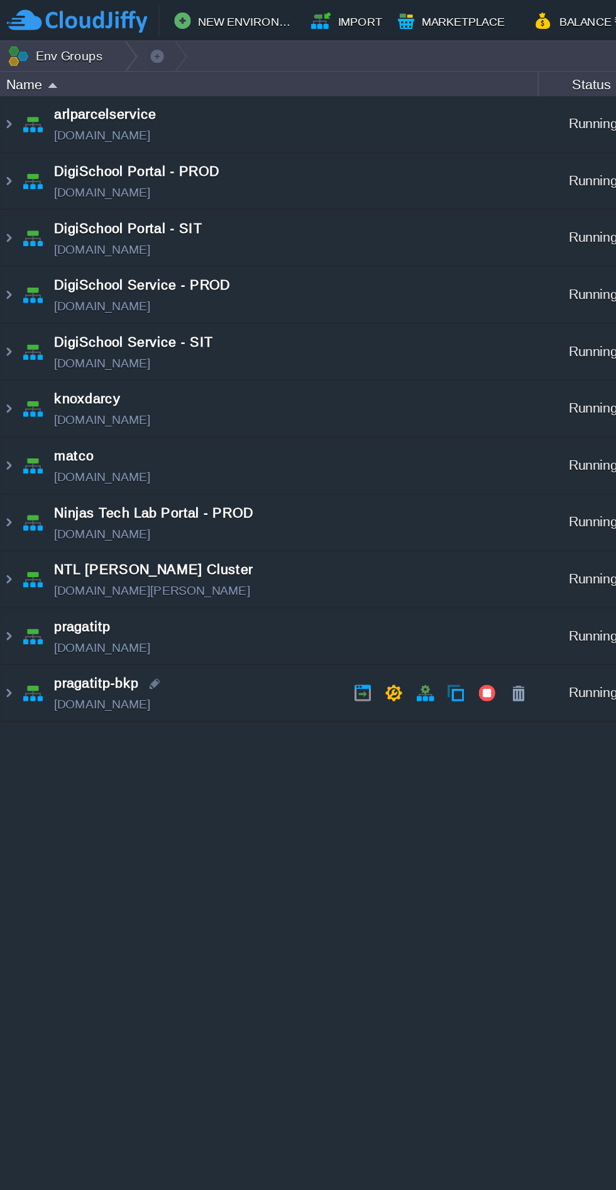
click at [220, 417] on button "button" at bounding box center [220, 420] width 11 height 11
click at [140, 384] on td "pragatitp [DOMAIN_NAME]" at bounding box center [164, 386] width 327 height 35
